Goal: Task Accomplishment & Management: Use online tool/utility

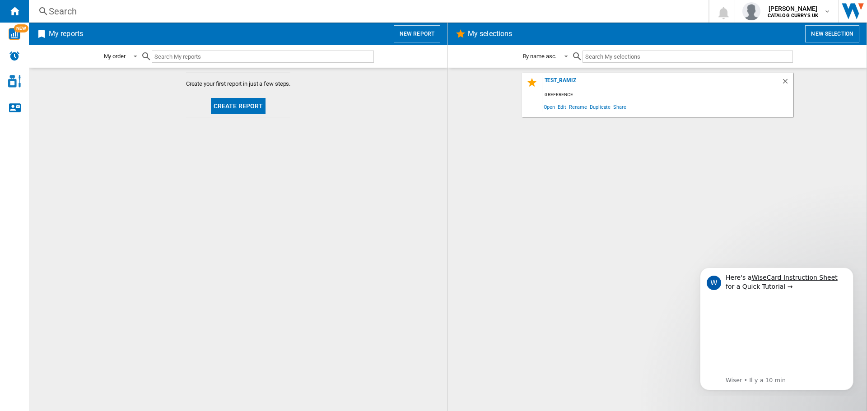
click at [249, 105] on button "Create report" at bounding box center [238, 106] width 55 height 16
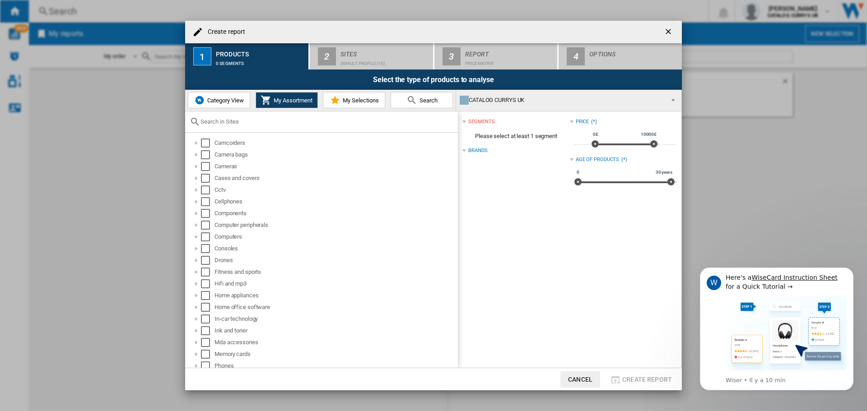
click at [233, 102] on span "Category View" at bounding box center [224, 100] width 39 height 7
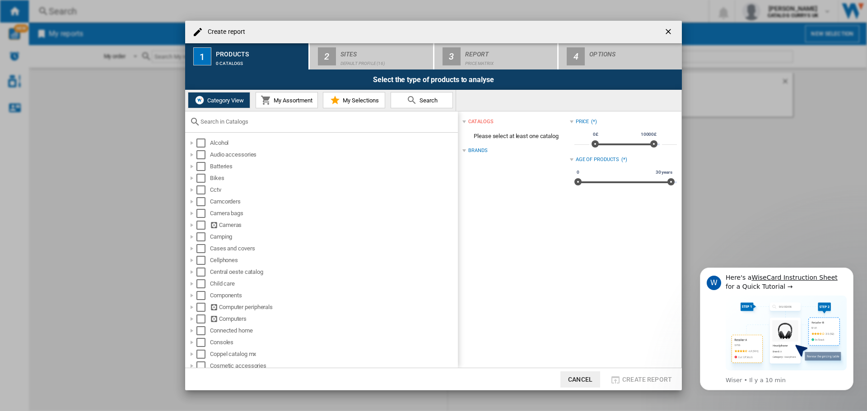
click at [274, 101] on span "My Assortment" at bounding box center [291, 100] width 41 height 7
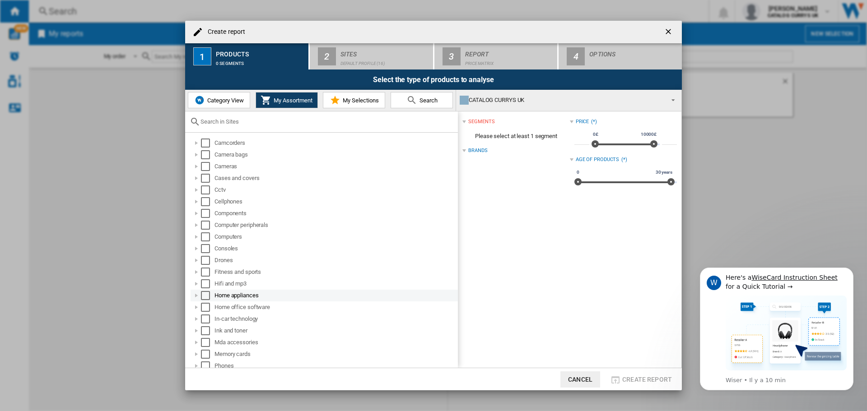
click at [208, 294] on div "Select" at bounding box center [205, 295] width 9 height 9
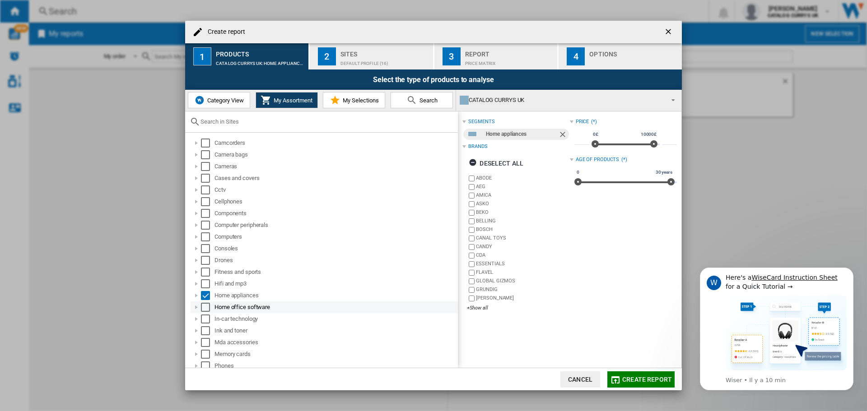
scroll to position [121, 0]
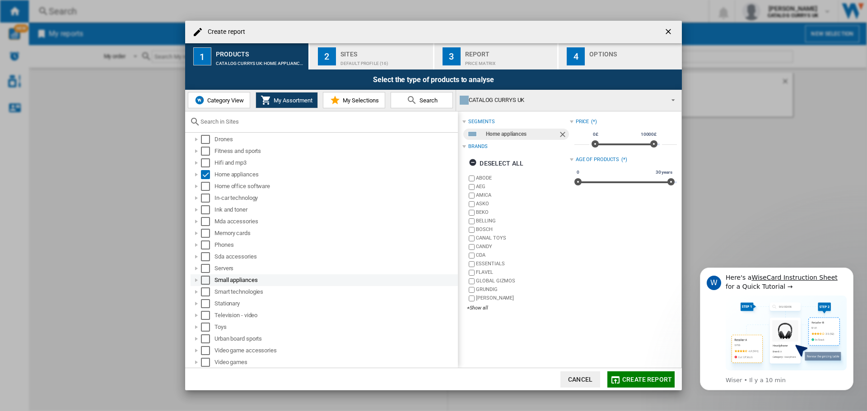
click at [207, 280] on div "Select" at bounding box center [205, 280] width 9 height 9
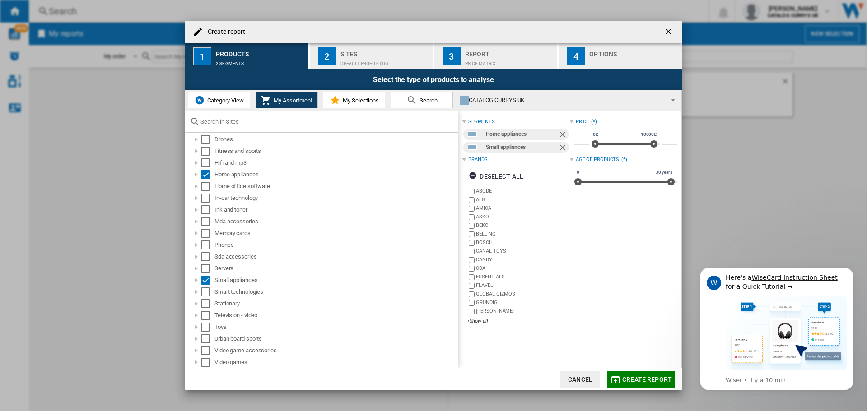
click at [365, 100] on span "My Selections" at bounding box center [359, 100] width 38 height 7
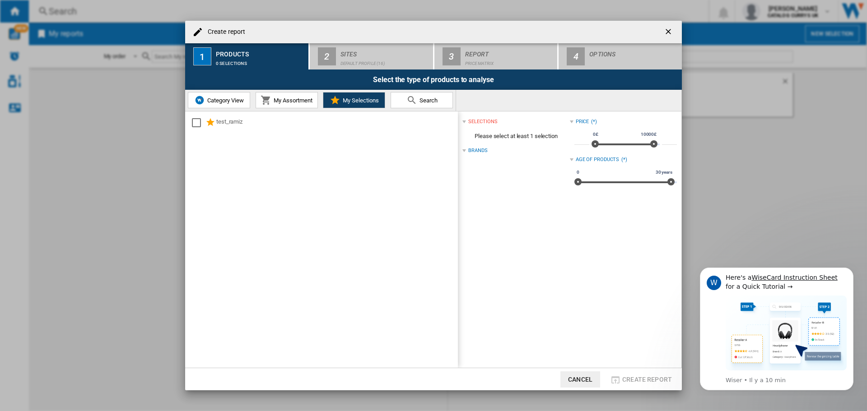
click at [288, 103] on span "My Assortment" at bounding box center [291, 100] width 41 height 7
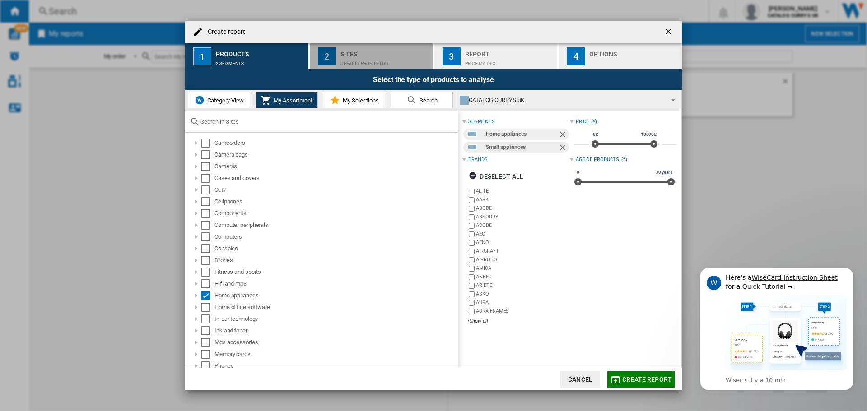
click at [371, 58] on div "Default profile (16)" at bounding box center [384, 60] width 89 height 9
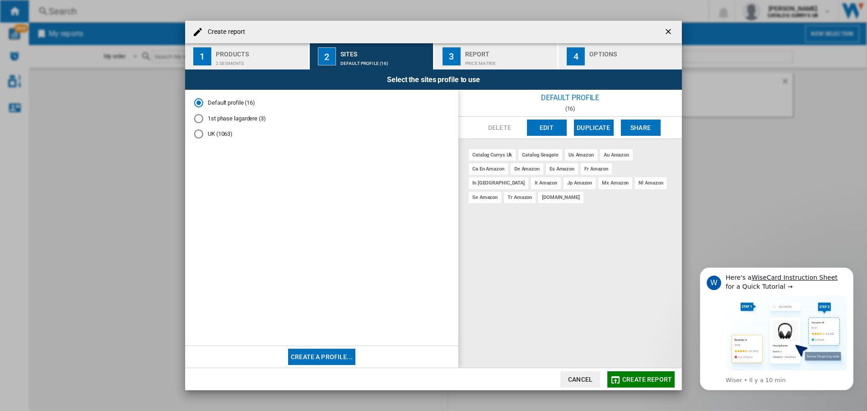
click at [469, 57] on div "Price Matrix" at bounding box center [509, 60] width 89 height 9
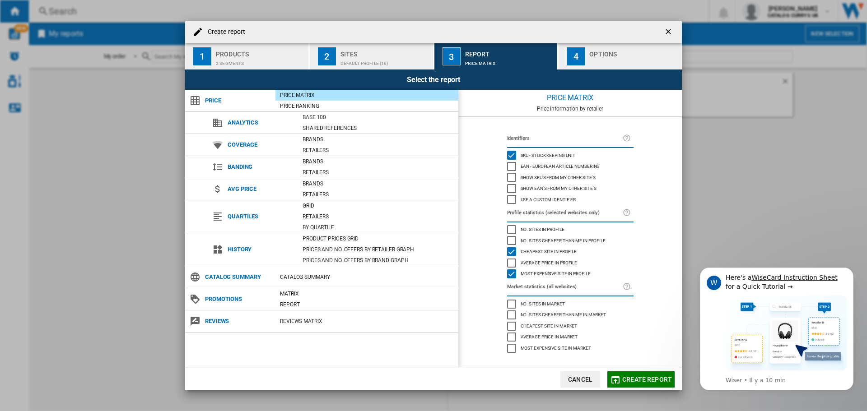
click at [593, 58] on div "button" at bounding box center [633, 60] width 89 height 9
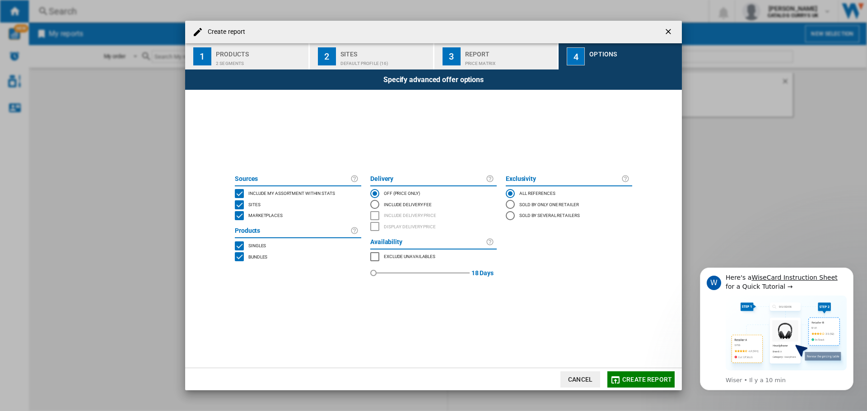
click at [645, 377] on span "Create report" at bounding box center [647, 379] width 50 height 7
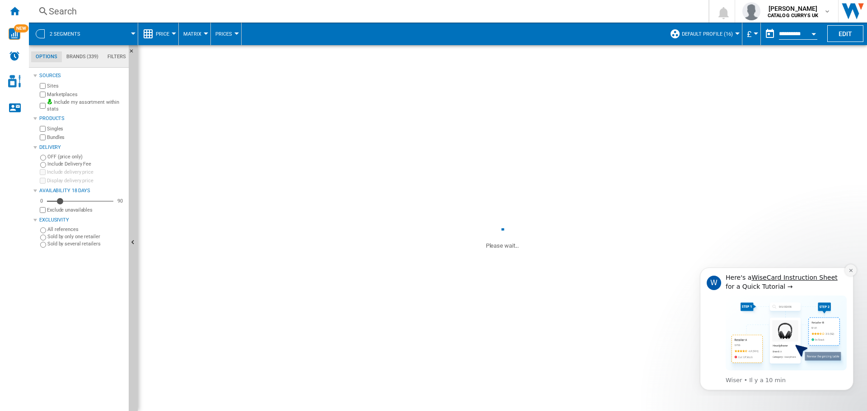
click at [850, 272] on icon "Dismiss notification" at bounding box center [850, 270] width 5 height 5
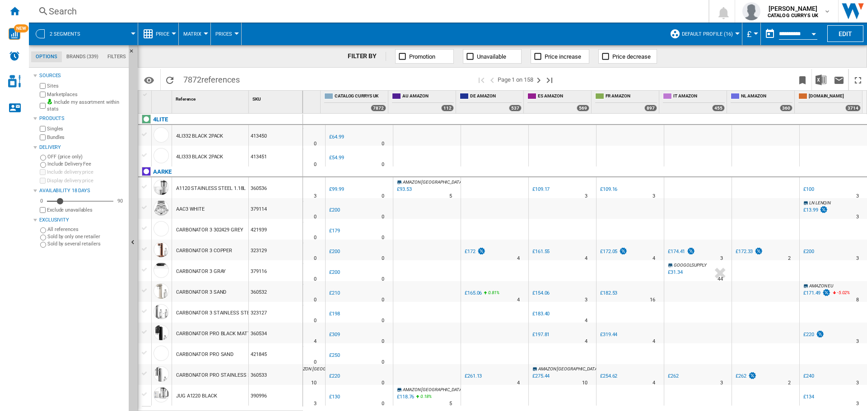
scroll to position [90, 0]
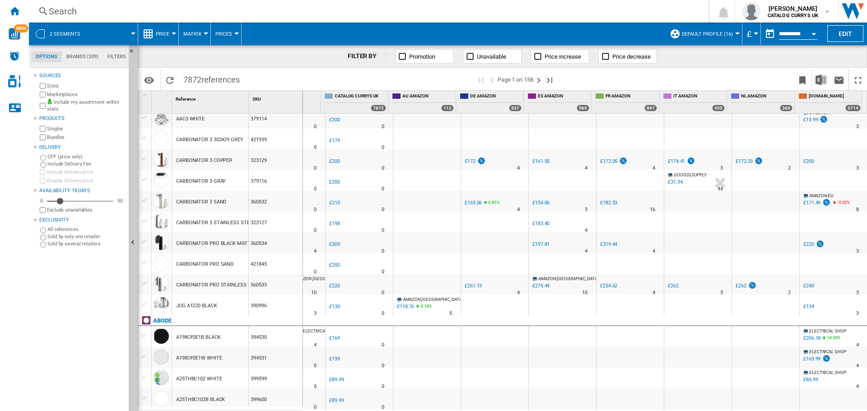
click at [806, 203] on div "£171.49" at bounding box center [811, 203] width 17 height 6
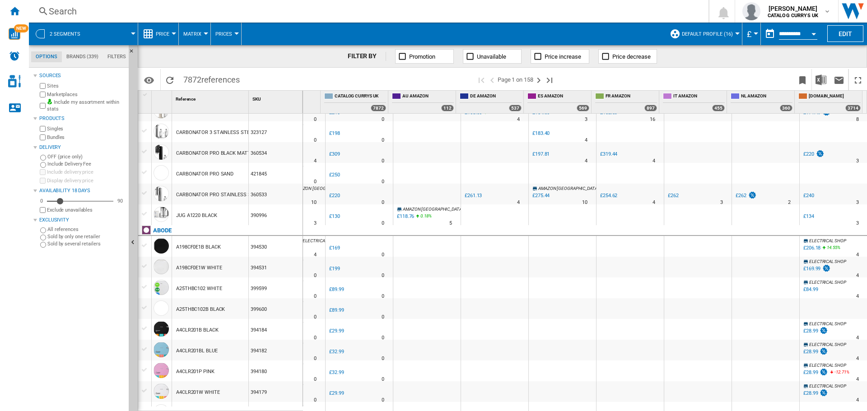
click at [806, 195] on div "£240" at bounding box center [808, 196] width 11 height 6
